Goal: Task Accomplishment & Management: Complete application form

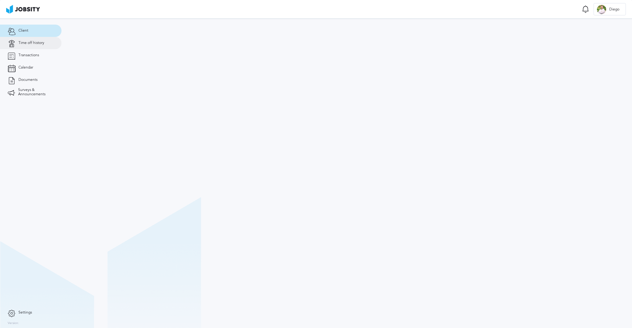
click at [32, 41] on span "Time off history" at bounding box center [31, 43] width 26 height 4
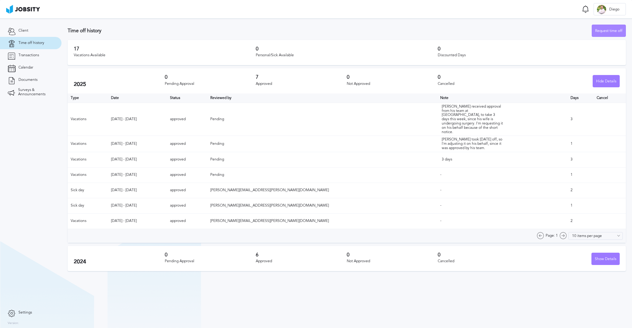
click at [611, 32] on div "Request time off" at bounding box center [609, 31] width 34 height 12
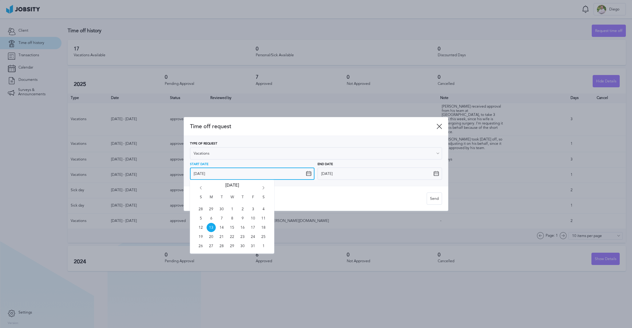
click at [242, 174] on input "[DATE]" at bounding box center [252, 174] width 125 height 12
click at [264, 187] on icon "Go forward 1 month" at bounding box center [264, 189] width 6 height 6
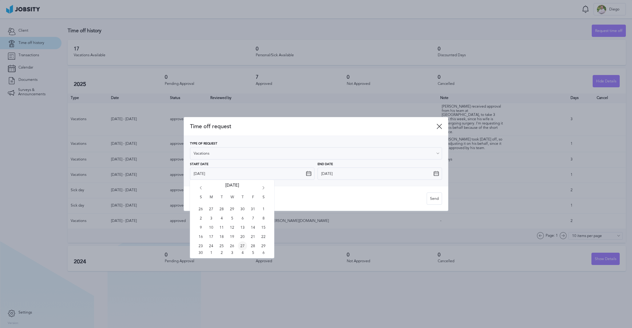
click at [243, 245] on span "27" at bounding box center [242, 245] width 9 height 9
type input "[DATE]"
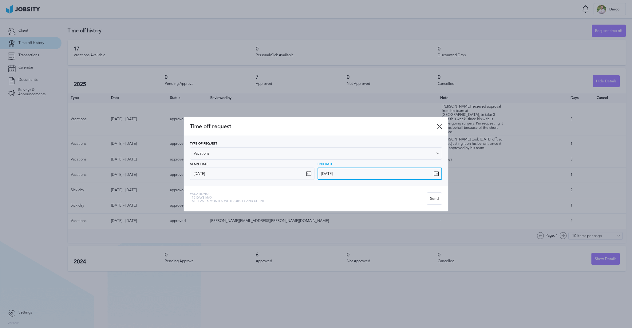
click at [333, 174] on input "[DATE]" at bounding box center [380, 174] width 125 height 12
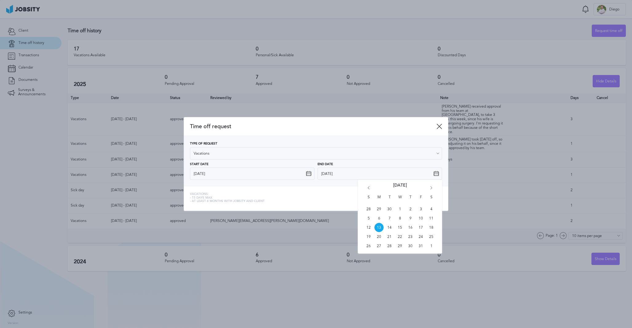
click at [431, 189] on icon "Go forward 1 month" at bounding box center [432, 189] width 6 height 6
click at [432, 187] on icon "Go forward 1 month" at bounding box center [432, 189] width 6 height 6
click at [368, 187] on icon "Go back 1 month" at bounding box center [369, 189] width 6 height 6
click at [419, 209] on span "5" at bounding box center [420, 209] width 9 height 9
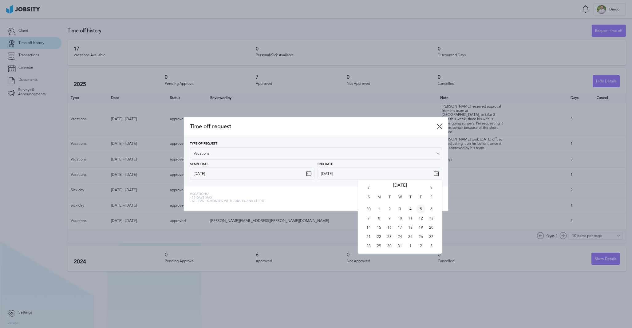
type input "[DATE]"
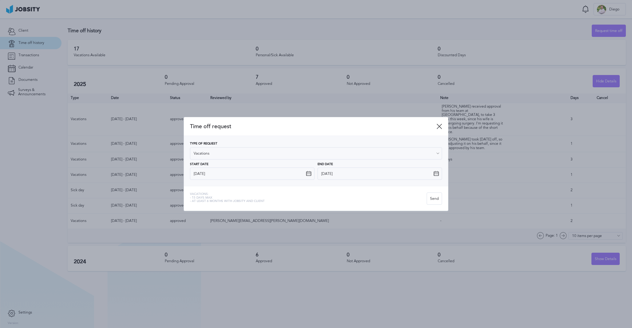
click at [369, 199] on div "Vacations: - 15 days max - At least 6 months with jobsity and client" at bounding box center [308, 199] width 237 height 12
click at [434, 197] on div "Send" at bounding box center [434, 199] width 15 height 12
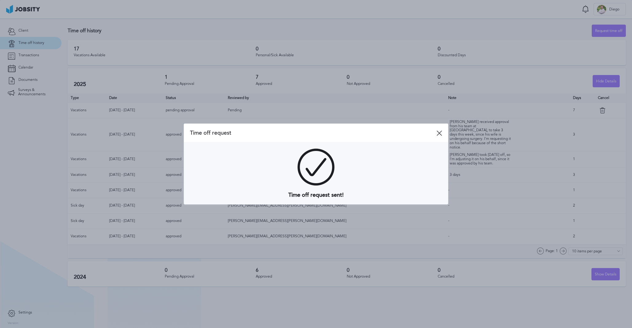
click at [440, 133] on icon at bounding box center [440, 133] width 6 height 6
